Goal: Task Accomplishment & Management: Complete application form

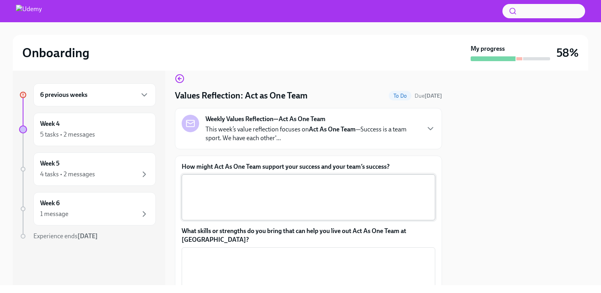
scroll to position [10, 0]
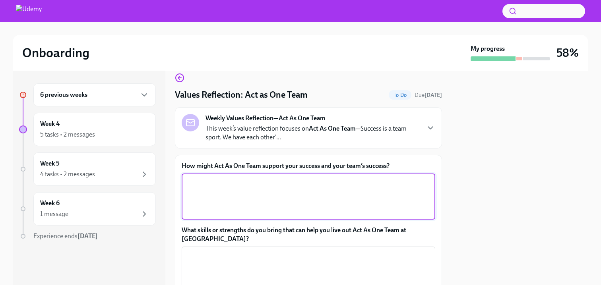
click at [228, 186] on textarea "How might Act As One Team support your success and your team’s success?" at bounding box center [308, 197] width 244 height 38
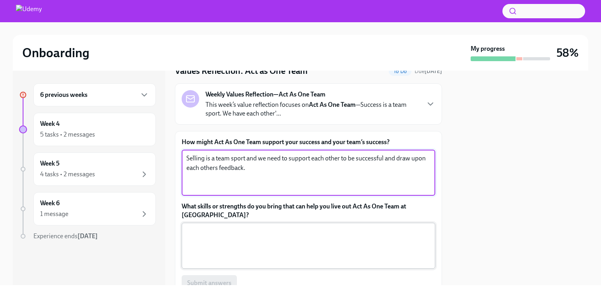
scroll to position [36, 0]
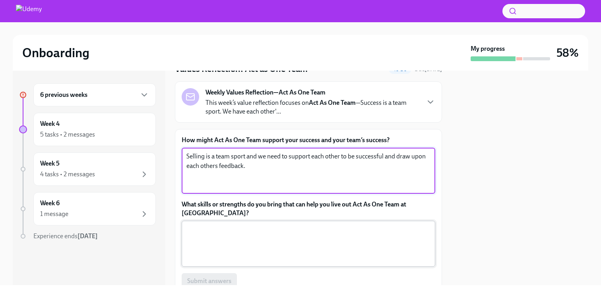
type textarea "Selling is a team sport and we need to support each other to be successful and …"
click at [276, 233] on textarea "What skills or strengths do you bring that can help you live out Act As One Tea…" at bounding box center [308, 244] width 244 height 38
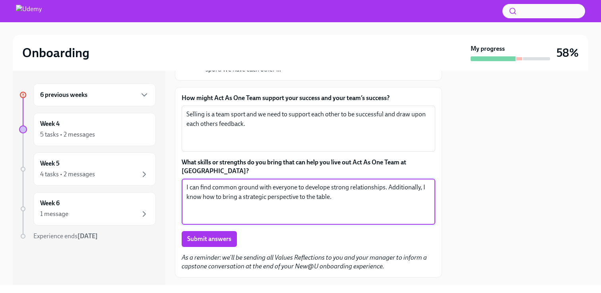
scroll to position [122, 0]
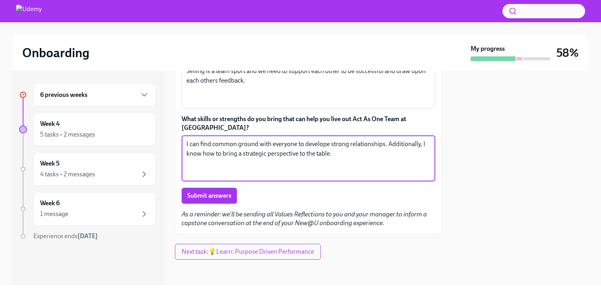
type textarea "I can find common ground with everyone to develope strong relationships. Additi…"
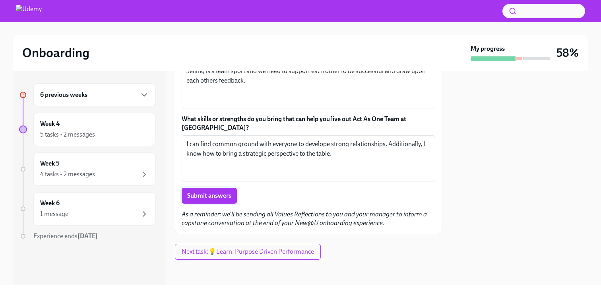
click at [222, 196] on span "Submit answers" at bounding box center [209, 196] width 44 height 8
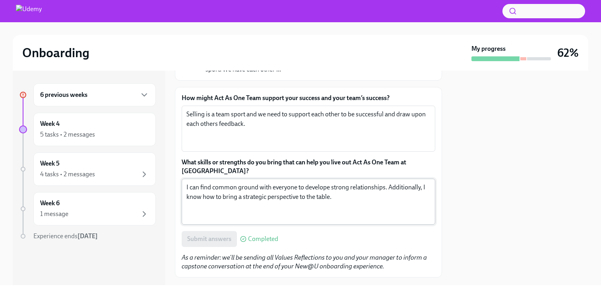
scroll to position [122, 0]
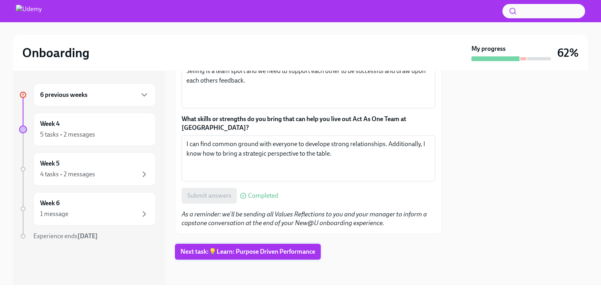
click at [203, 248] on span "Next task : 💡Learn: Purpose Driven Performance" at bounding box center [247, 252] width 135 height 8
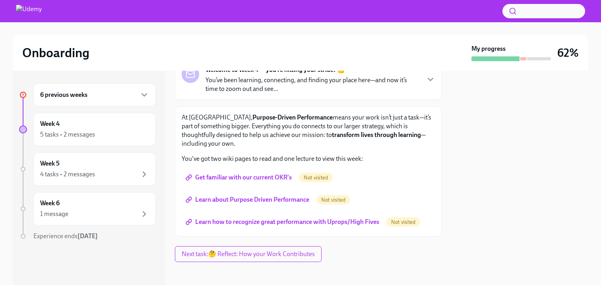
scroll to position [61, 0]
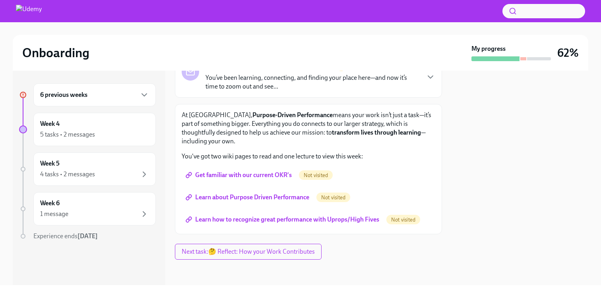
click at [73, 96] on h6 "6 previous weeks" at bounding box center [63, 95] width 47 height 9
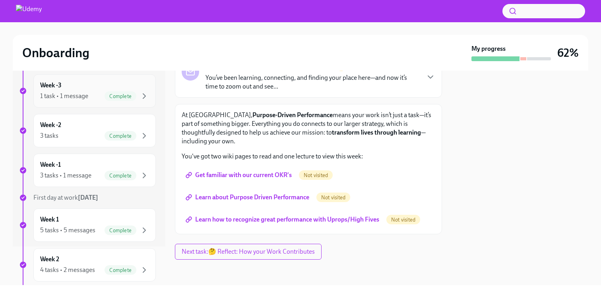
scroll to position [147, 0]
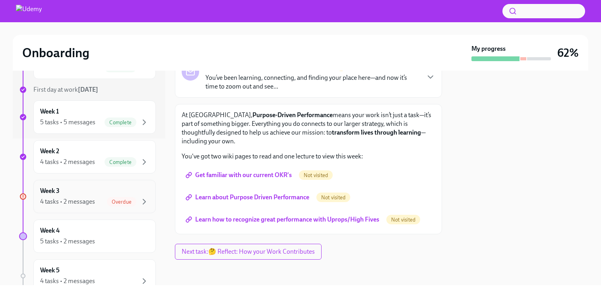
click at [86, 198] on div "4 tasks • 2 messages" at bounding box center [67, 202] width 55 height 9
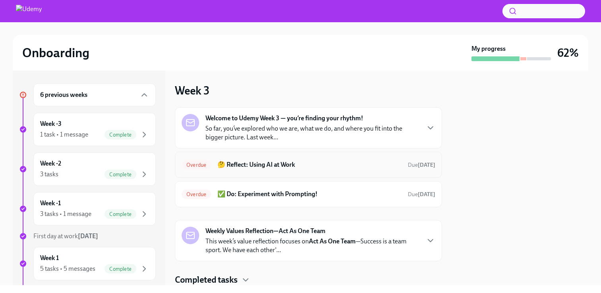
click at [310, 165] on h6 "🤔 Reflect: Using AI at Work" at bounding box center [309, 165] width 184 height 9
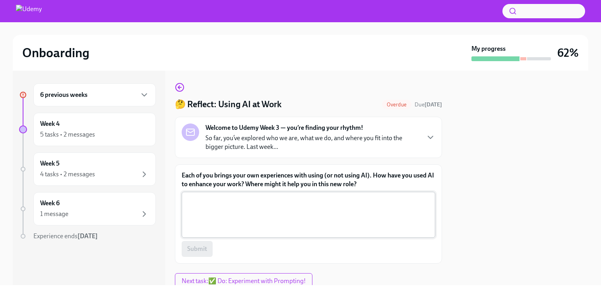
scroll to position [2, 0]
click at [267, 204] on textarea "Each of you brings your own experiences with using (or not using AI). How have …" at bounding box center [308, 214] width 244 height 38
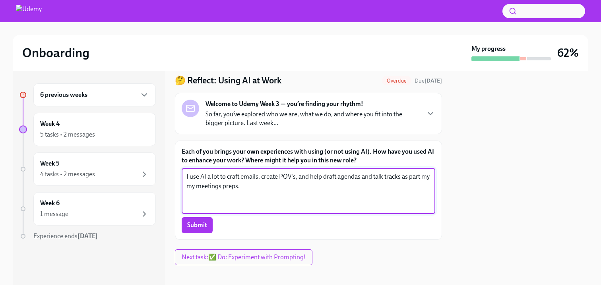
scroll to position [30, 0]
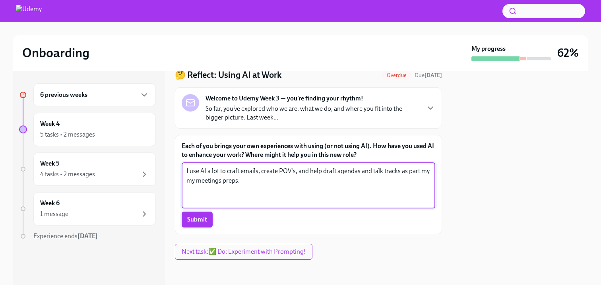
type textarea "I use AI a lot to craft emails, create POV's, and help draft agendas and talk t…"
drag, startPoint x: 195, startPoint y: 223, endPoint x: 202, endPoint y: 224, distance: 7.2
click at [195, 223] on span "Submit" at bounding box center [197, 220] width 20 height 8
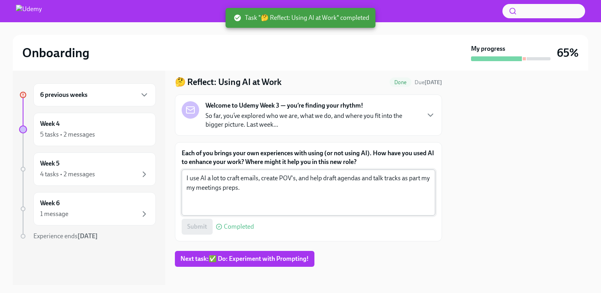
scroll to position [0, 0]
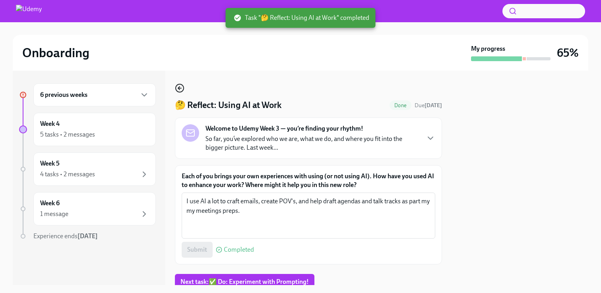
click at [178, 87] on icon "button" at bounding box center [180, 88] width 10 height 10
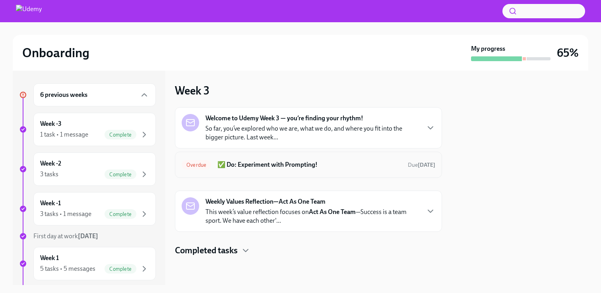
click at [300, 164] on h6 "✅ Do: Experiment with Prompting!" at bounding box center [309, 165] width 184 height 9
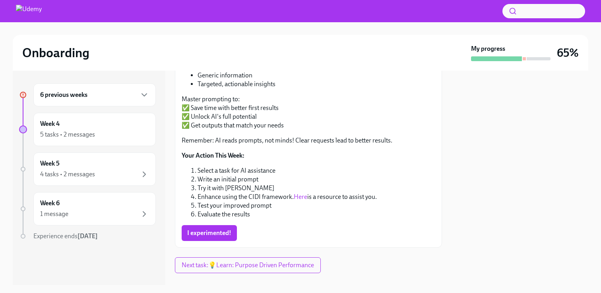
scroll to position [142, 0]
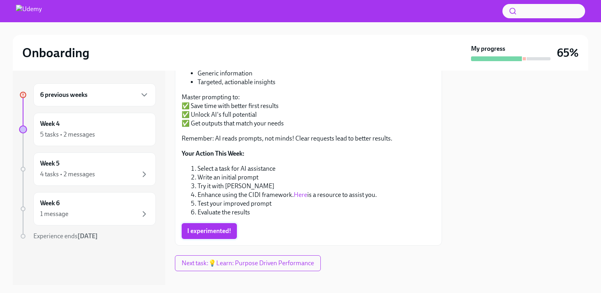
click at [219, 228] on span "I experimented!" at bounding box center [209, 231] width 44 height 8
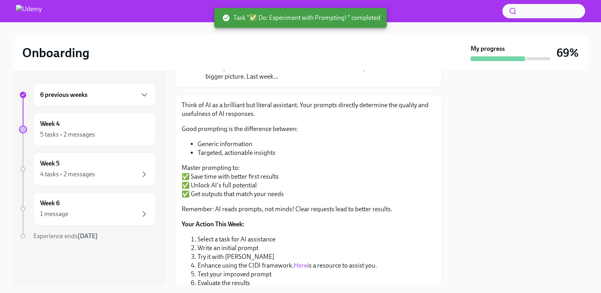
scroll to position [0, 0]
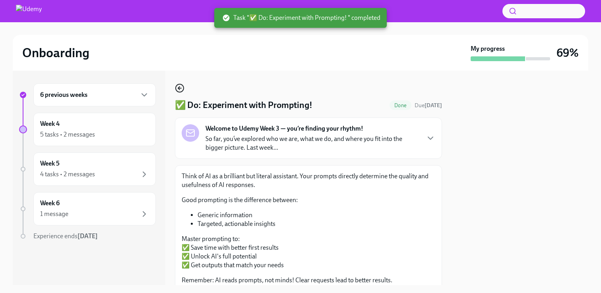
click at [179, 87] on icon "button" at bounding box center [179, 88] width 2 height 3
